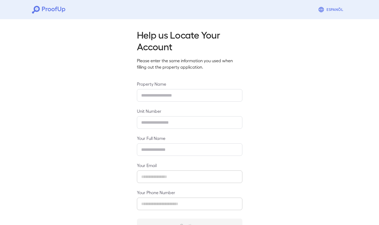
type input "**********"
type input "***"
type input "**********"
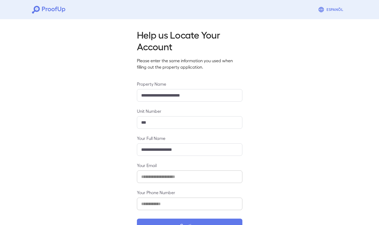
scroll to position [16, 0]
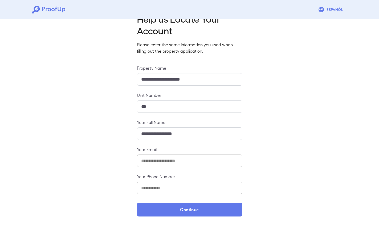
click at [185, 210] on button "Continue" at bounding box center [190, 210] width 106 height 14
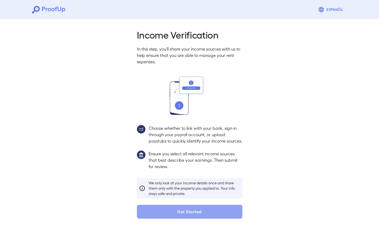
click at [191, 215] on button "Get Started" at bounding box center [190, 212] width 106 height 14
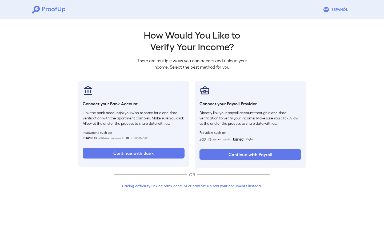
click at [210, 158] on button "Continue with Payroll" at bounding box center [250, 155] width 102 height 11
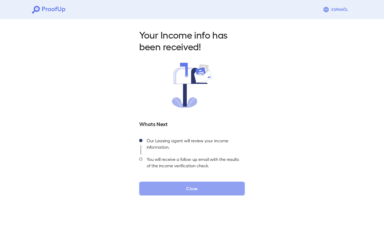
click at [200, 185] on button "Close" at bounding box center [192, 189] width 106 height 14
click at [189, 188] on button "Close" at bounding box center [192, 189] width 106 height 14
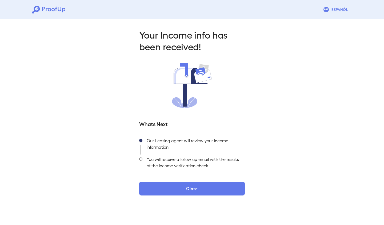
click at [196, 197] on div "Your Income info has been received! Whats Next Our Leasing agent will review yo…" at bounding box center [192, 110] width 384 height 187
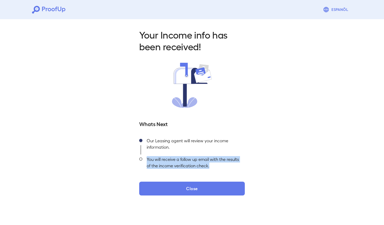
click at [196, 197] on div "Your Income info has been received! Whats Next Our Leasing agent will review yo…" at bounding box center [192, 110] width 384 height 187
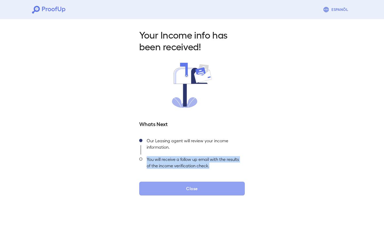
click at [192, 184] on button "Close" at bounding box center [192, 189] width 106 height 14
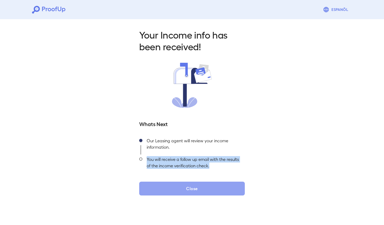
click at [192, 184] on button "Close" at bounding box center [192, 189] width 106 height 14
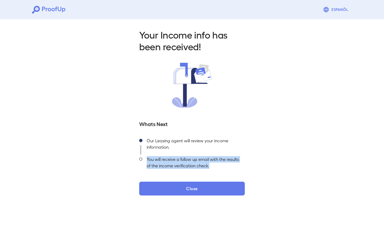
click at [253, 162] on div "Your Income info has been received! Whats Next Our Leasing agent will review yo…" at bounding box center [192, 110] width 384 height 187
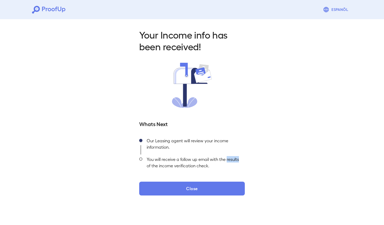
click at [253, 162] on div "Your Income info has been received! Whats Next Our Leasing agent will review yo…" at bounding box center [192, 110] width 384 height 187
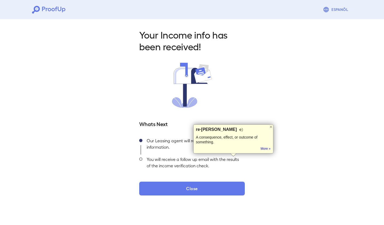
click at [250, 167] on div "Your Income info has been received! Whats Next Our Leasing agent will review yo…" at bounding box center [192, 112] width 118 height 167
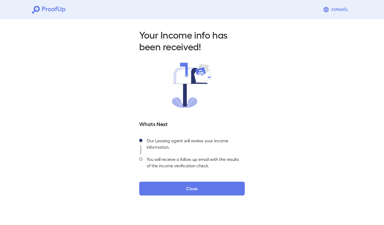
click at [208, 184] on button "Close" at bounding box center [192, 189] width 106 height 14
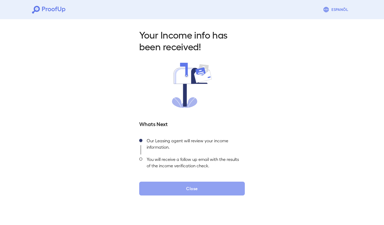
click at [208, 184] on button "Close" at bounding box center [192, 189] width 106 height 14
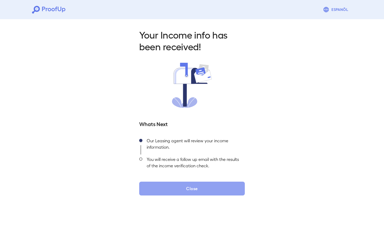
click at [208, 184] on button "Close" at bounding box center [192, 189] width 106 height 14
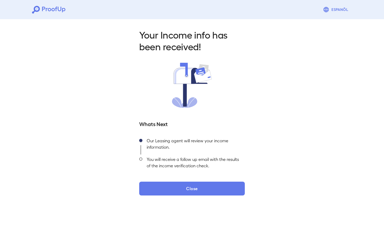
click at [57, 9] on icon at bounding box center [48, 10] width 33 height 8
click at [46, 12] on icon at bounding box center [48, 10] width 33 height 8
click at [203, 201] on div "Your Income info has been received! Whats Next Our Leasing agent will review yo…" at bounding box center [192, 110] width 384 height 187
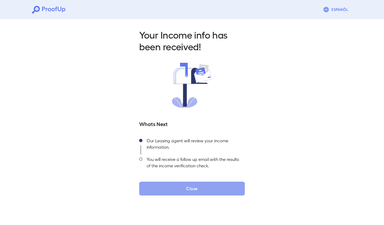
click at [197, 193] on button "Close" at bounding box center [192, 189] width 106 height 14
click at [187, 186] on button "Close" at bounding box center [192, 189] width 106 height 14
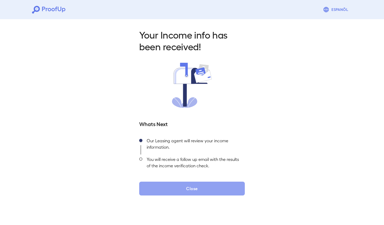
click at [187, 186] on button "Close" at bounding box center [192, 189] width 106 height 14
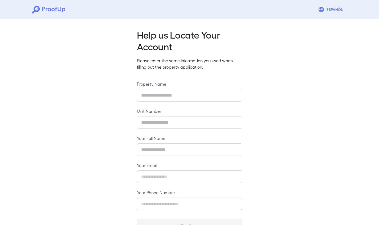
type input "**********"
type input "***"
type input "**********"
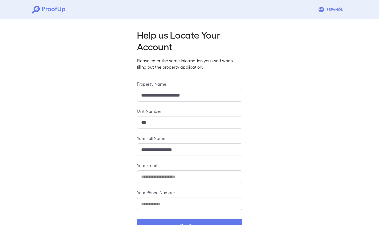
scroll to position [16, 0]
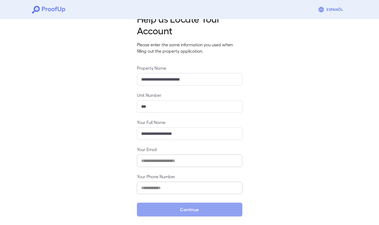
click at [185, 207] on button "Continue" at bounding box center [190, 210] width 106 height 14
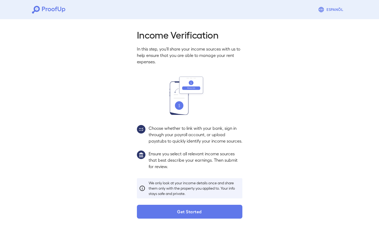
scroll to position [8, 0]
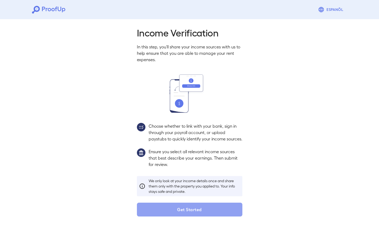
click at [179, 210] on button "Get Started" at bounding box center [190, 210] width 106 height 14
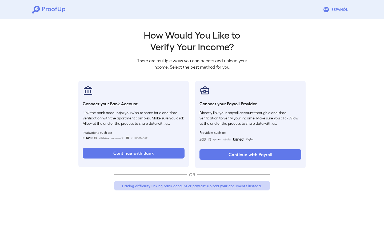
click at [194, 188] on button "Having difficulty linking bank account or payroll? Upload your documents instea…" at bounding box center [192, 187] width 156 height 10
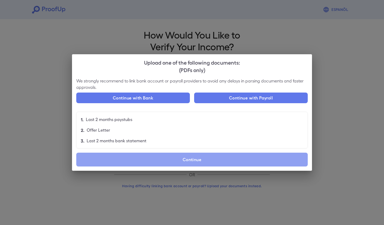
click at [189, 164] on label "Continue" at bounding box center [191, 160] width 231 height 14
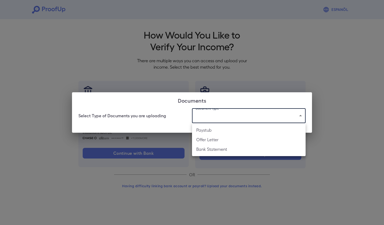
click at [217, 111] on body "Espanõl Go back How Would You Like to Verify Your Income? There are multiple wa…" at bounding box center [192, 102] width 384 height 204
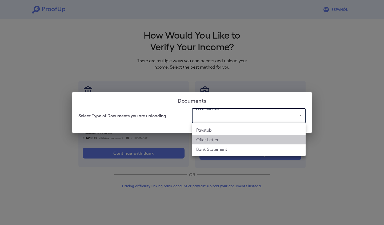
click at [210, 139] on li "Offer Letter" at bounding box center [249, 140] width 114 height 10
type input "**********"
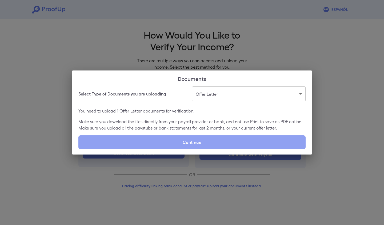
click at [209, 140] on label "Continue" at bounding box center [191, 143] width 227 height 14
click at [79, 149] on input "Continue" at bounding box center [78, 149] width 0 height 0
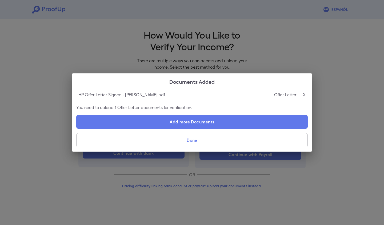
click at [215, 144] on button "Done" at bounding box center [191, 140] width 231 height 14
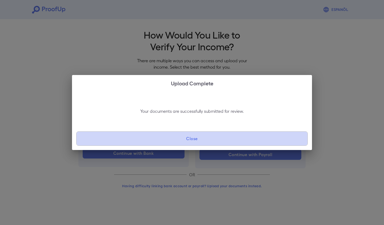
click at [215, 144] on button "Close" at bounding box center [191, 139] width 231 height 14
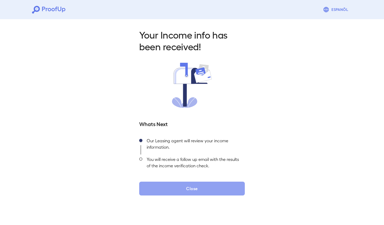
click at [200, 192] on button "Close" at bounding box center [192, 189] width 106 height 14
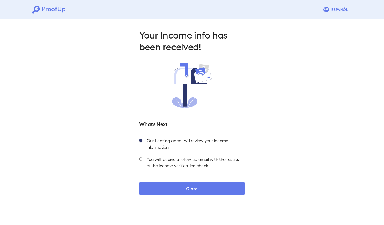
click at [200, 192] on button "Close" at bounding box center [192, 189] width 106 height 14
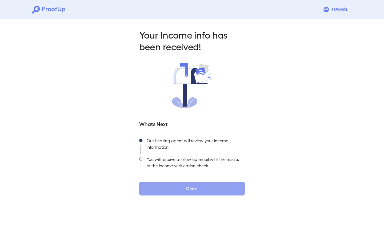
click at [200, 192] on button "Close" at bounding box center [192, 189] width 106 height 14
